Goal: Transaction & Acquisition: Subscribe to service/newsletter

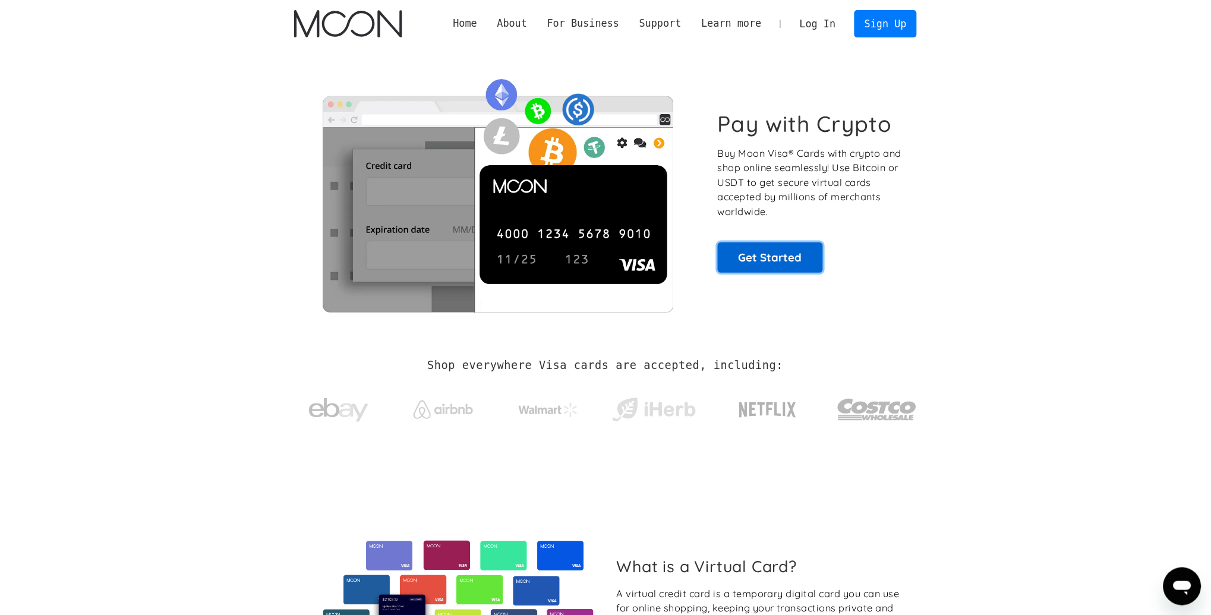
click at [791, 252] on link "Get Started" at bounding box center [770, 258] width 105 height 30
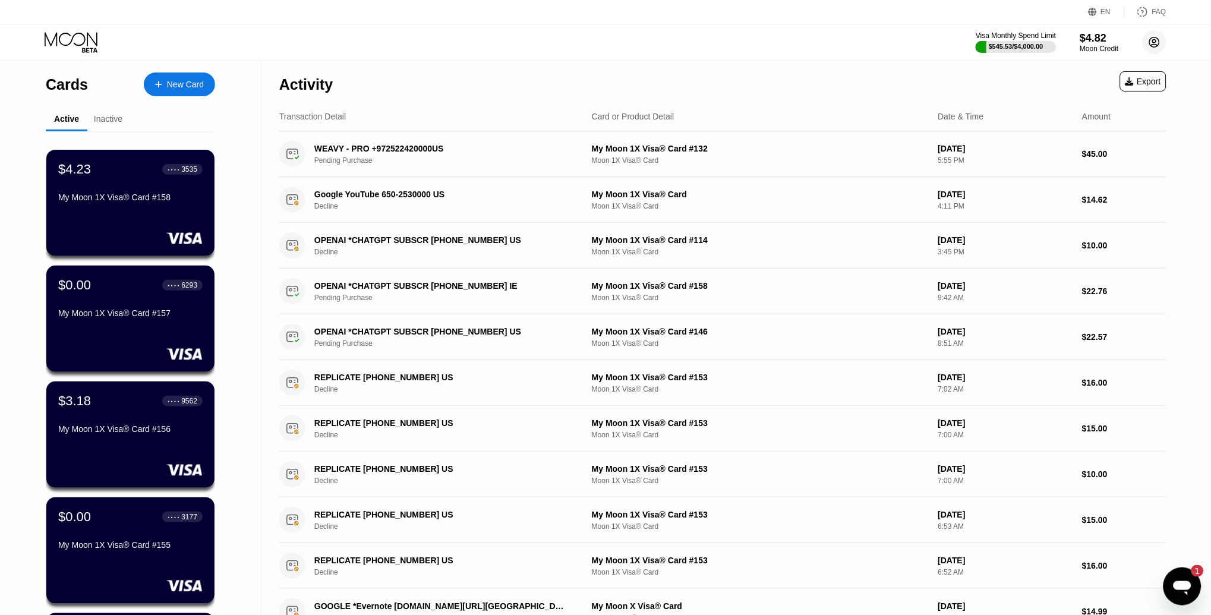
click at [1156, 38] on circle at bounding box center [1155, 42] width 24 height 24
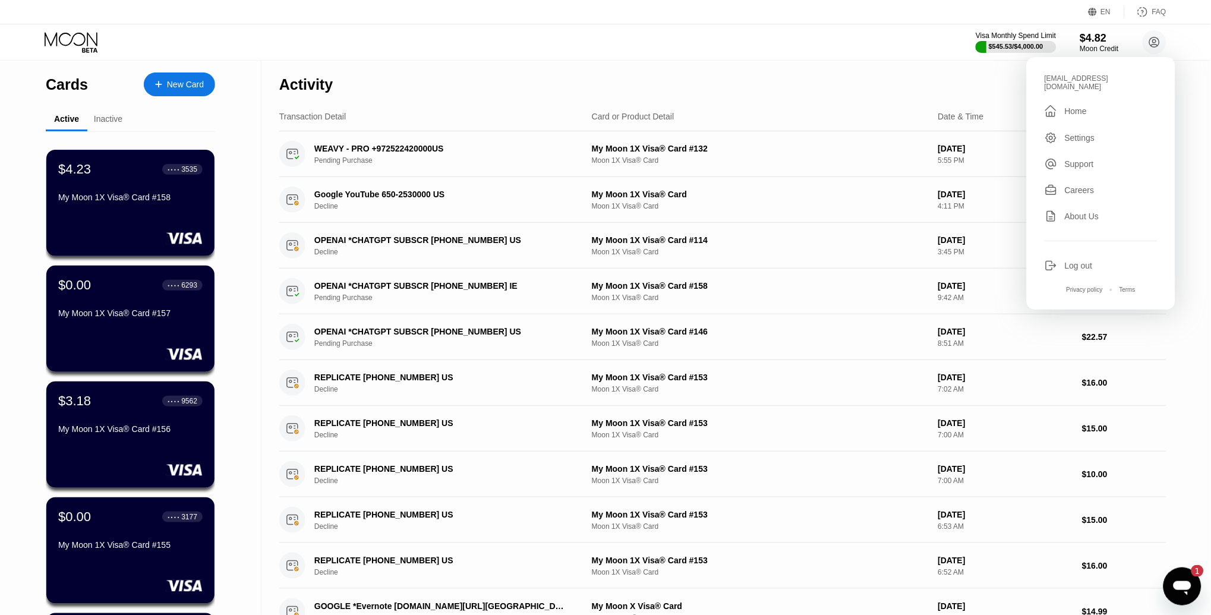
click at [328, 31] on div "Visa Monthly Spend Limit $545.53 / $4,000.00 $4.82 Moon Credit [EMAIL_ADDRESS][…" at bounding box center [605, 42] width 1211 height 36
